Goal: Transaction & Acquisition: Purchase product/service

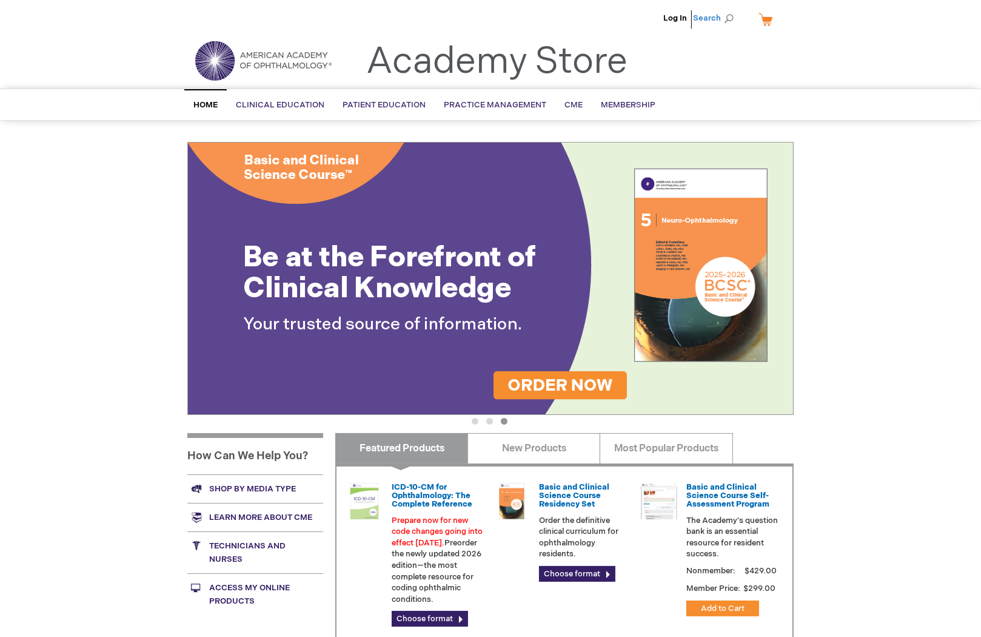
click at [714, 17] on span "Search" at bounding box center [716, 18] width 46 height 24
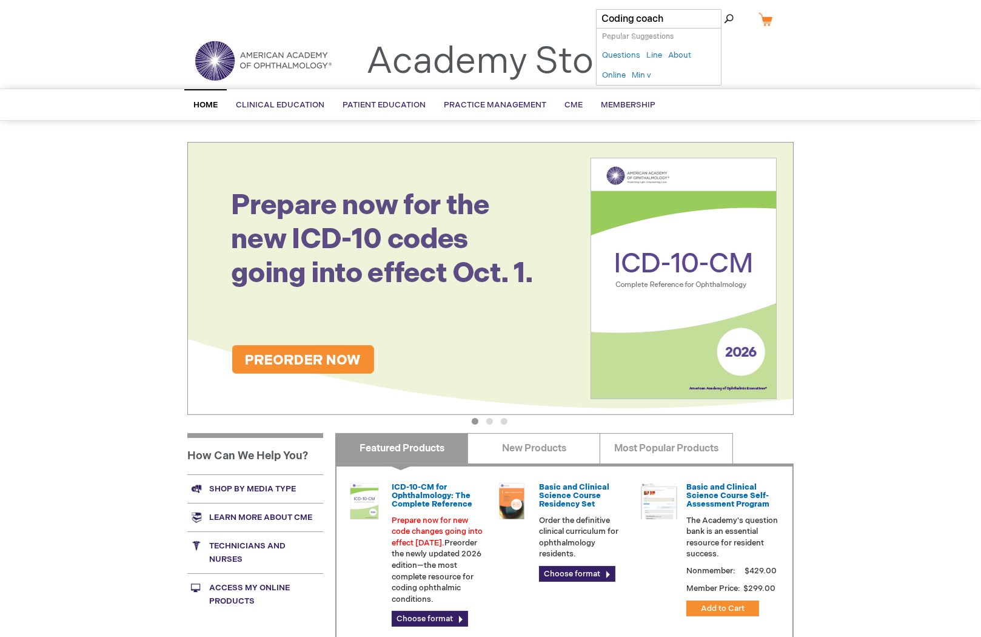
type input "Coding coach"
click at [724, 9] on button "Search" at bounding box center [729, 18] width 10 height 19
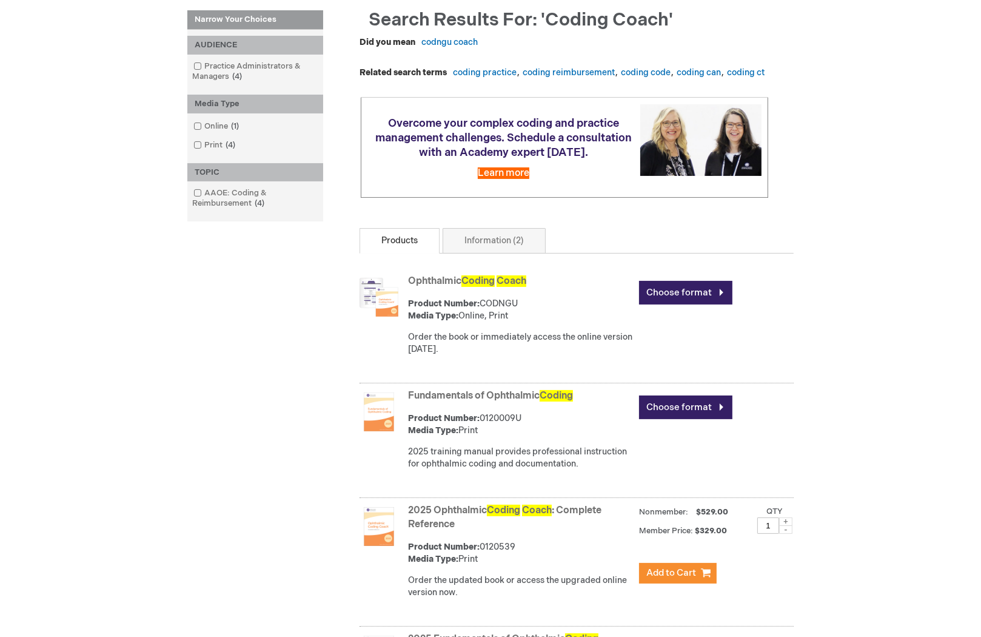
scroll to position [227, 0]
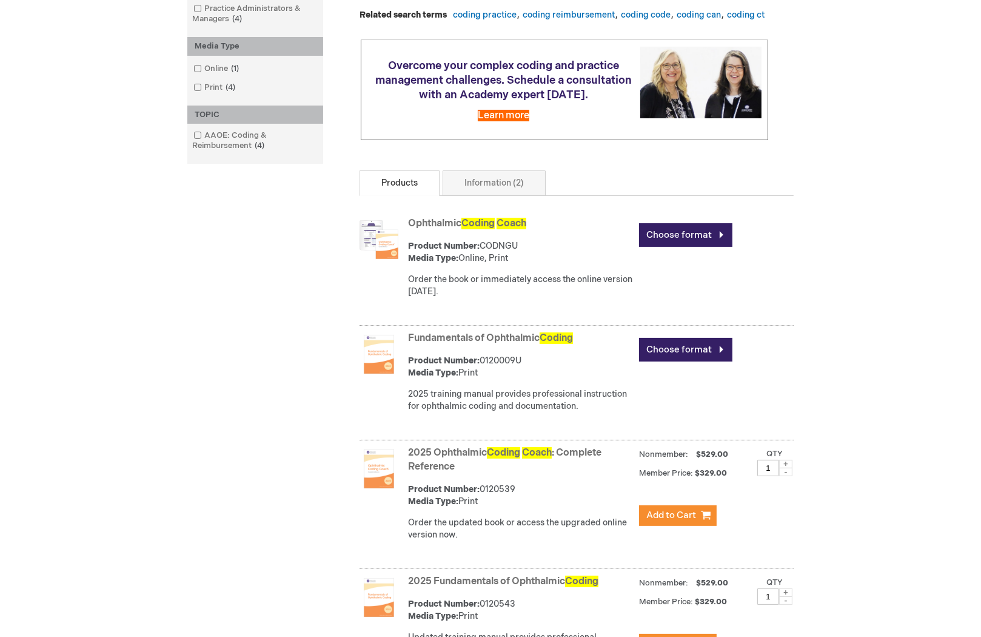
click at [433, 229] on link "Ophthalmic Coding Coach" at bounding box center [467, 224] width 118 height 12
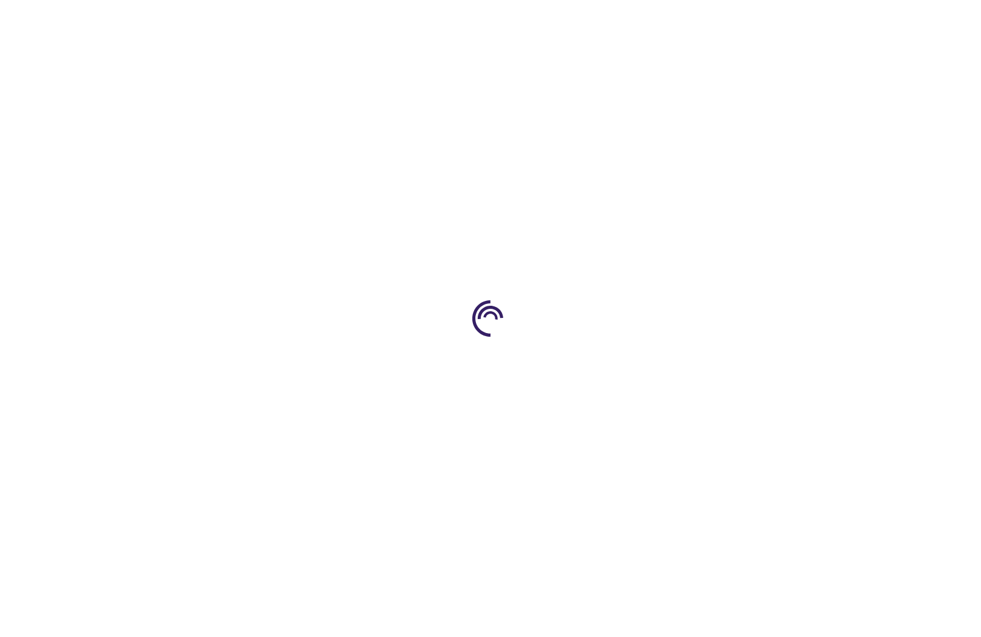
type input "0"
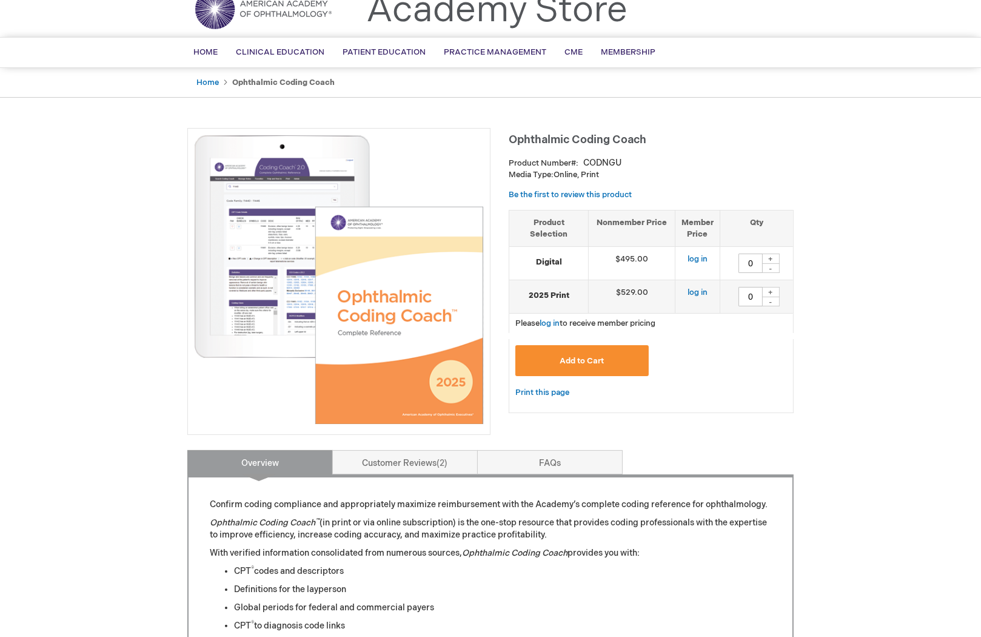
scroll to position [75, 0]
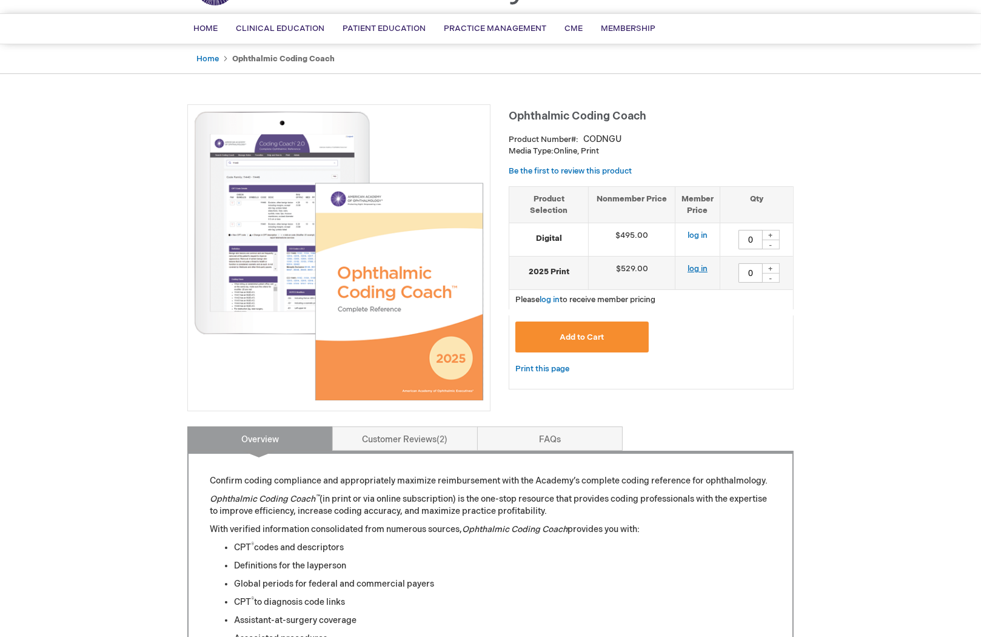
click at [701, 265] on link "log in" at bounding box center [697, 269] width 20 height 10
